Goal: Task Accomplishment & Management: Manage account settings

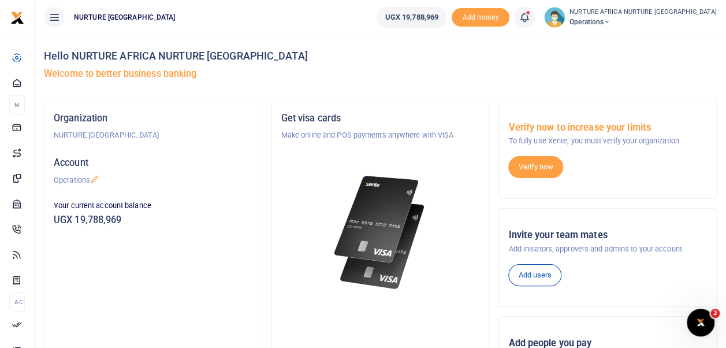
click at [530, 17] on span at bounding box center [530, 17] width 0 height 0
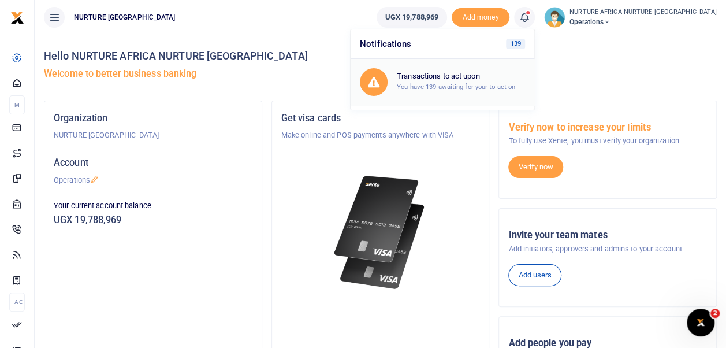
click at [474, 80] on h6 "Transactions to act upon" at bounding box center [461, 76] width 128 height 9
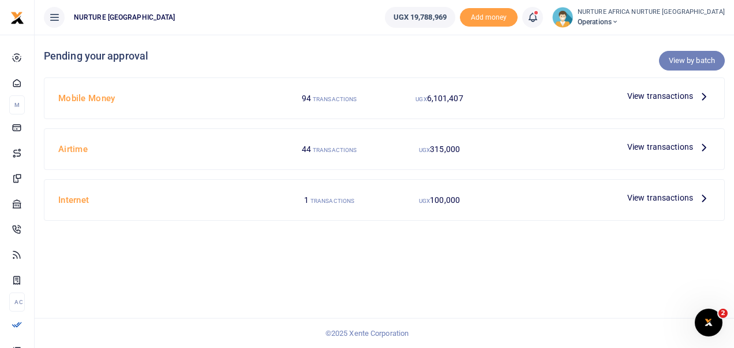
click at [694, 60] on link "View by batch" at bounding box center [692, 61] width 66 height 20
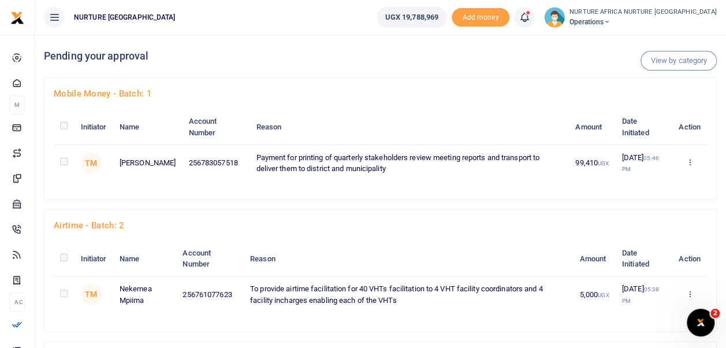
click at [687, 159] on icon at bounding box center [689, 162] width 8 height 8
click at [654, 178] on link "Approve" at bounding box center [646, 181] width 91 height 16
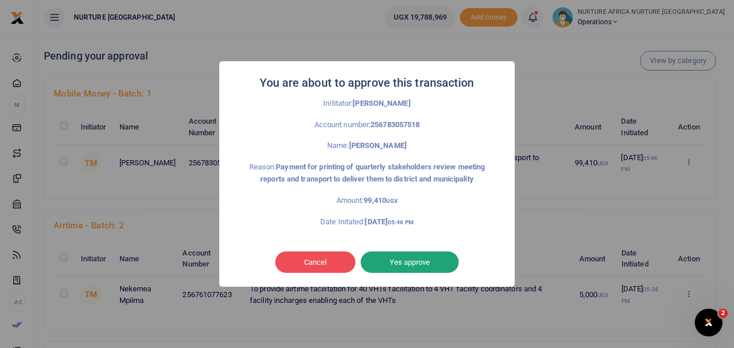
click at [428, 259] on button "Yes approve" at bounding box center [410, 262] width 98 height 22
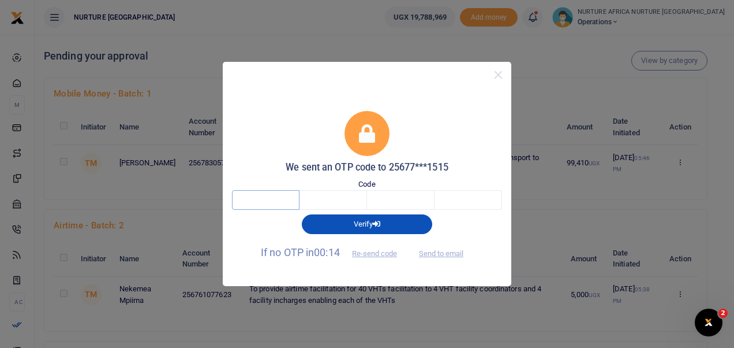
click at [279, 201] on input "text" at bounding box center [266, 200] width 68 height 20
type input "8"
type input "6"
type input "2"
type input "5"
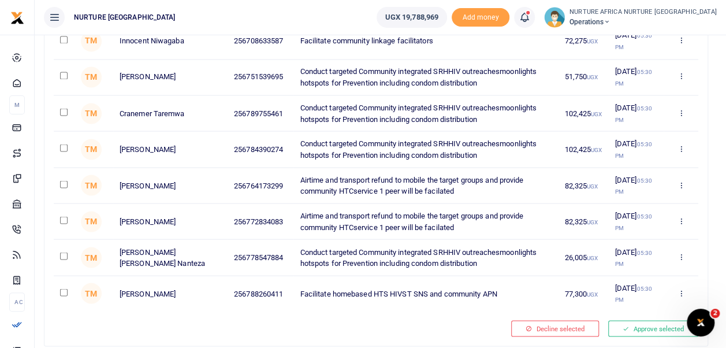
scroll to position [5971, 0]
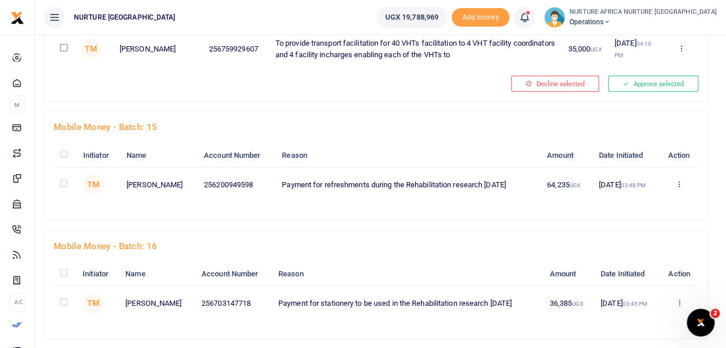
click at [649, 196] on link "Approve" at bounding box center [637, 203] width 91 height 16
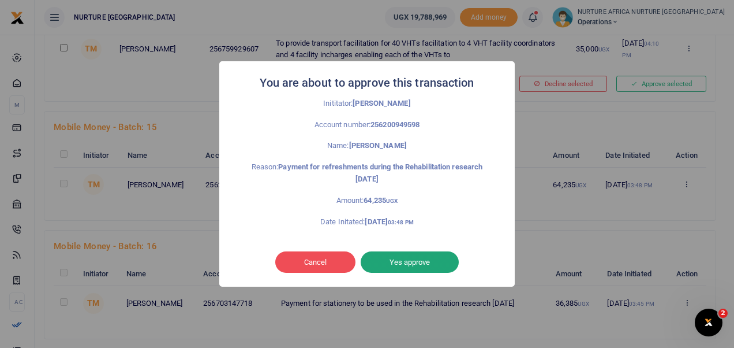
click at [405, 259] on button "Yes approve" at bounding box center [410, 262] width 98 height 22
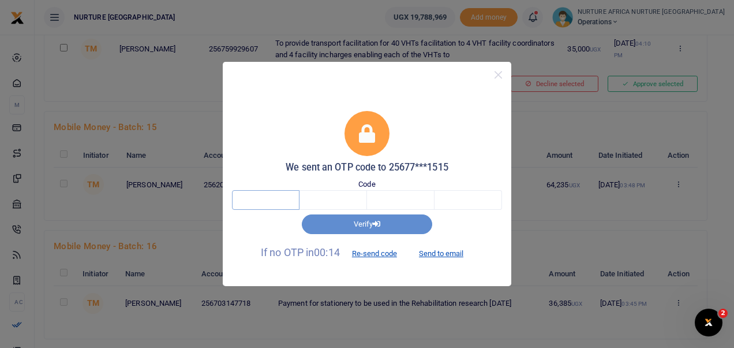
click at [277, 200] on input "text" at bounding box center [266, 200] width 68 height 20
type input "1"
type input "5"
type input "8"
type input "0"
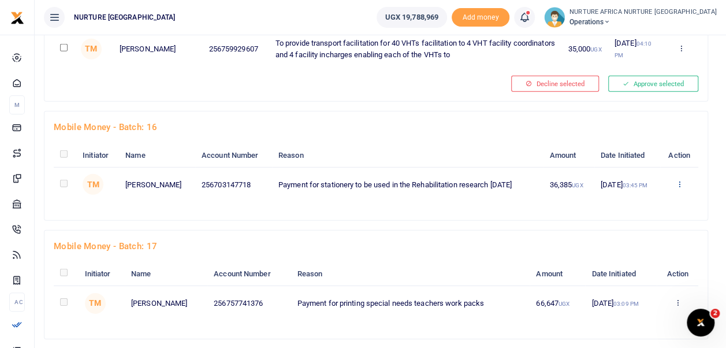
click at [640, 195] on link "Approve" at bounding box center [637, 203] width 91 height 16
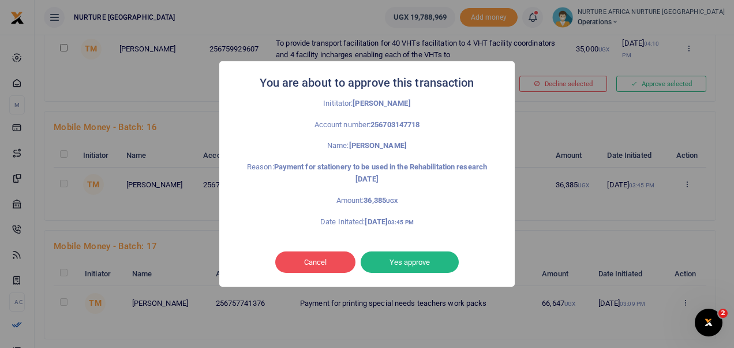
click at [413, 261] on button "Yes approve" at bounding box center [410, 262] width 98 height 22
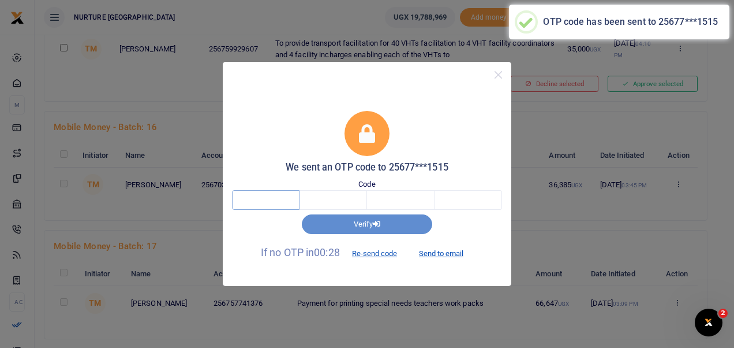
click at [271, 201] on input "text" at bounding box center [266, 200] width 68 height 20
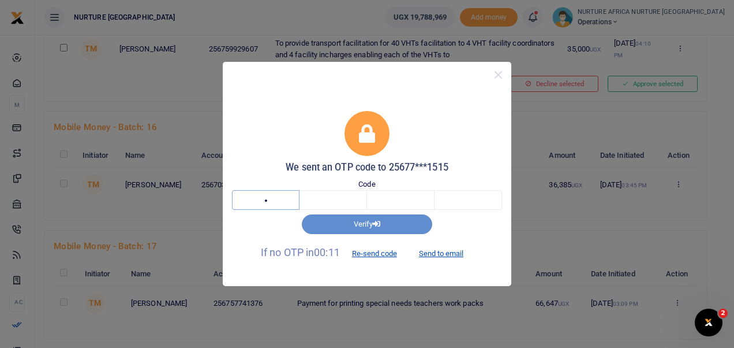
type input "6"
type input "3"
type input "9"
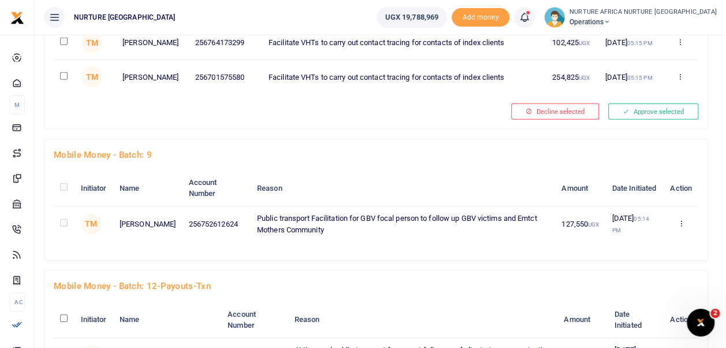
scroll to position [1400, 0]
